Goal: Navigation & Orientation: Understand site structure

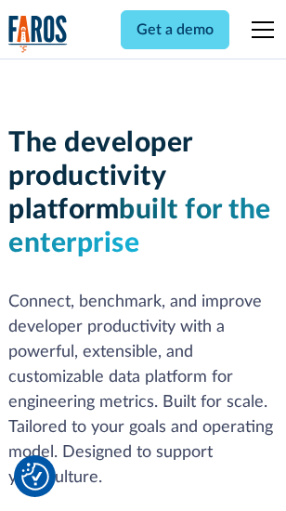
scroll to position [279, 0]
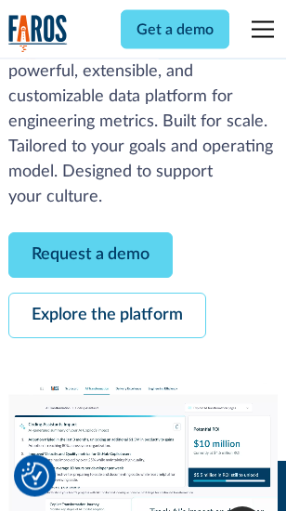
click at [91, 256] on link "Request a demo" at bounding box center [90, 255] width 164 height 45
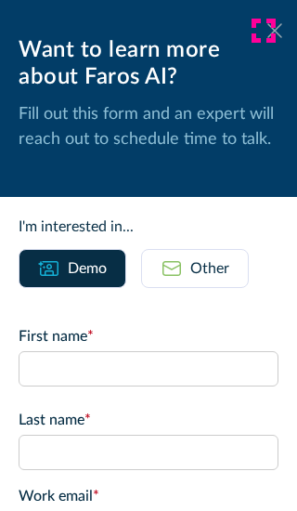
click at [267, 31] on icon at bounding box center [274, 30] width 15 height 14
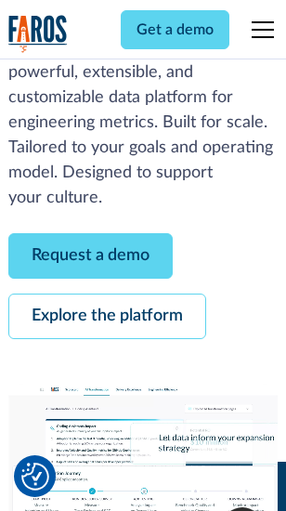
scroll to position [340, 0]
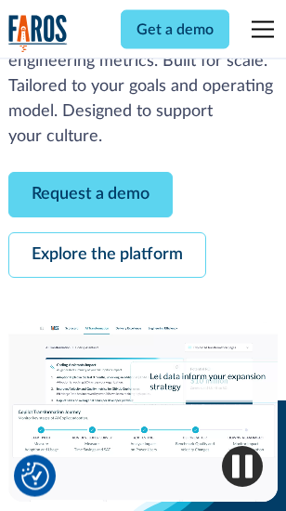
click at [107, 256] on link "Explore the platform" at bounding box center [107, 255] width 198 height 45
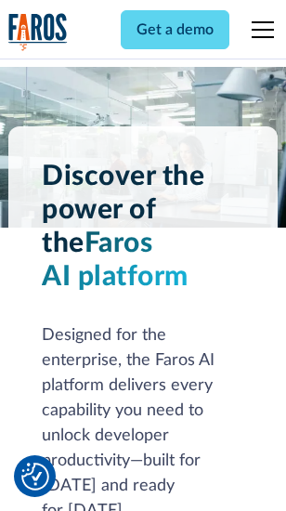
scroll to position [14152, 0]
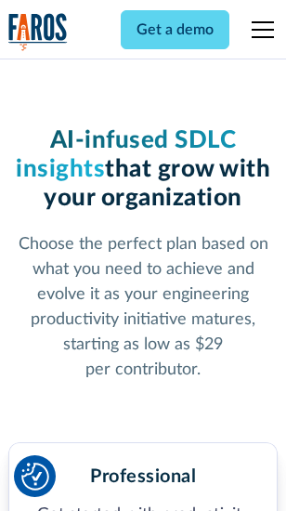
scroll to position [2951, 0]
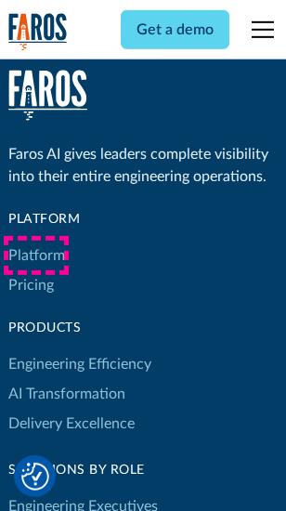
click at [36, 255] on link "Platform" at bounding box center [36, 255] width 57 height 30
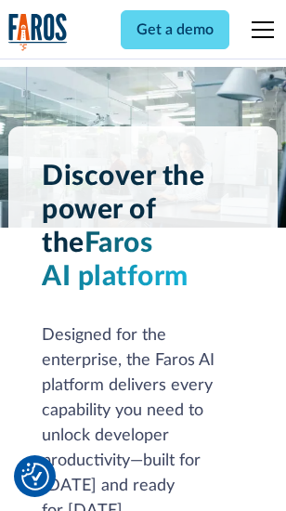
scroll to position [14748, 0]
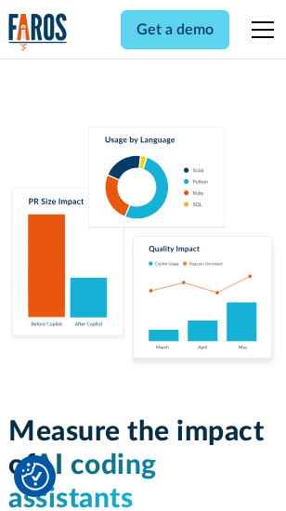
scroll to position [11600, 0]
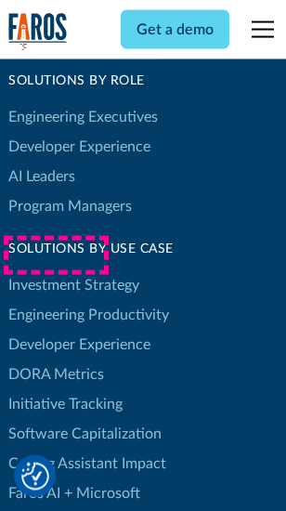
click at [56, 359] on link "DORA Metrics" at bounding box center [56, 374] width 96 height 30
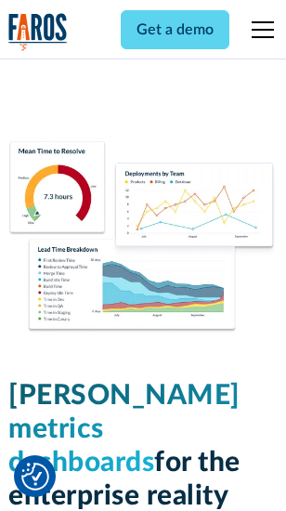
scroll to position [8228, 0]
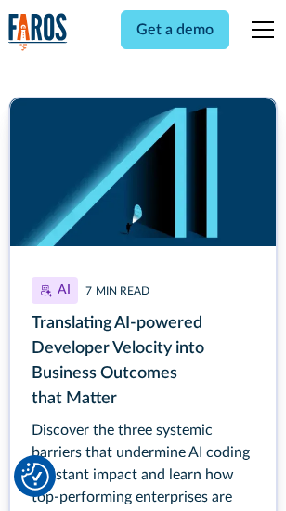
scroll to position [8413, 0]
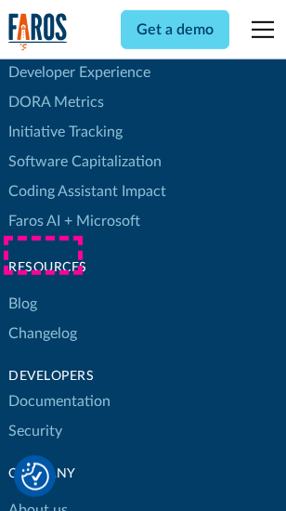
click at [43, 318] on link "Changelog" at bounding box center [42, 333] width 69 height 30
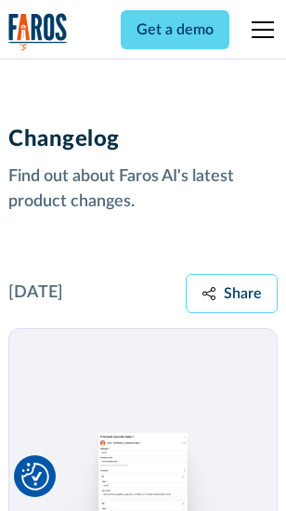
scroll to position [22777, 0]
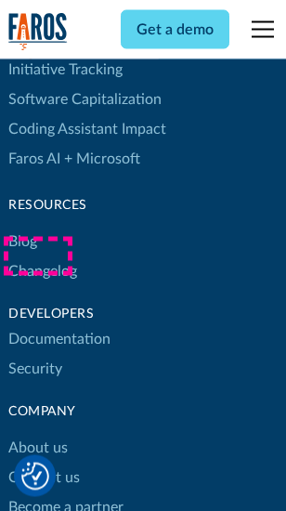
click at [37, 434] on link "About us" at bounding box center [37, 449] width 59 height 30
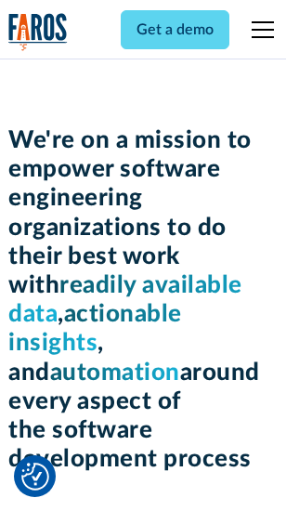
scroll to position [6429, 0]
